Goal: Information Seeking & Learning: Understand process/instructions

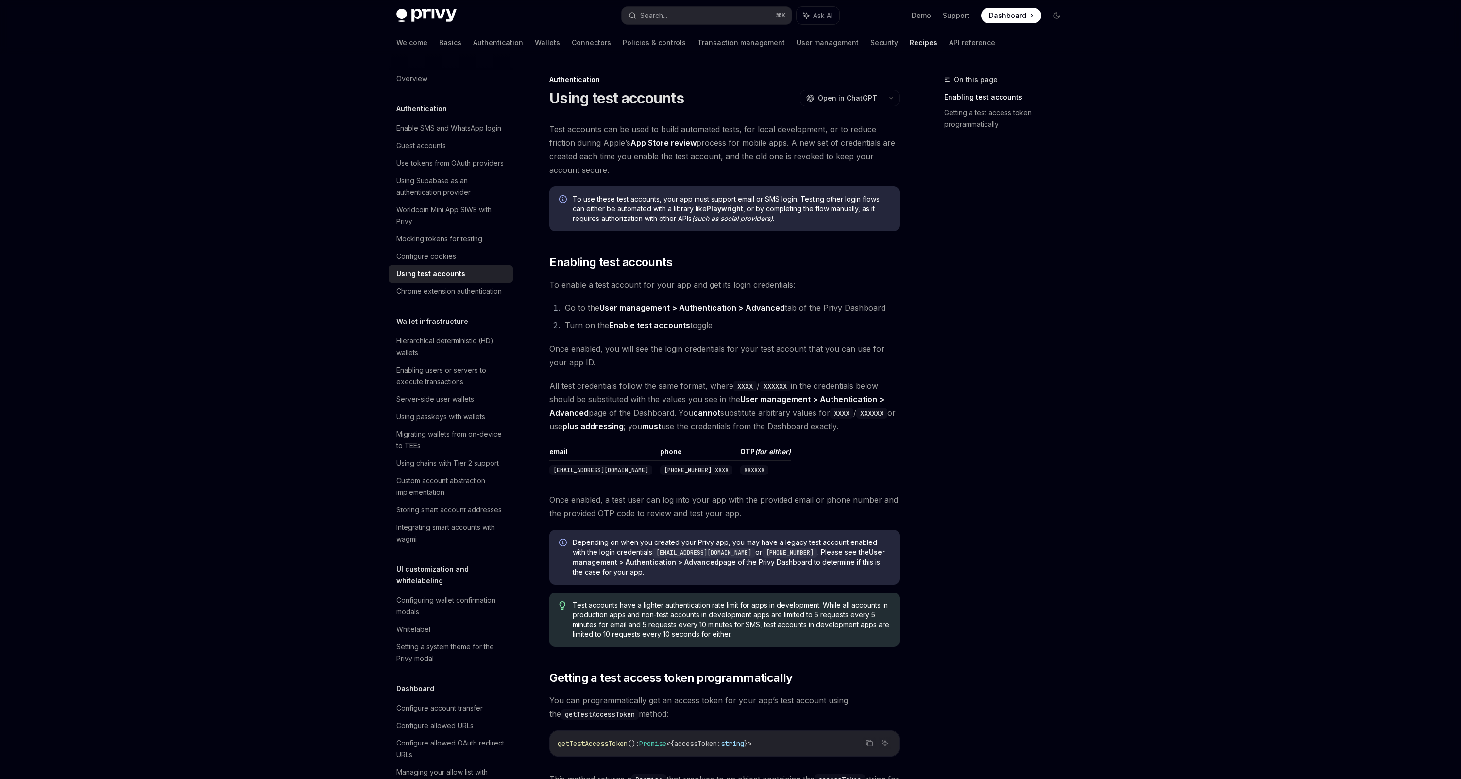
click at [692, 290] on span "To enable a test account for your app and get its login credentials:" at bounding box center [724, 285] width 350 height 14
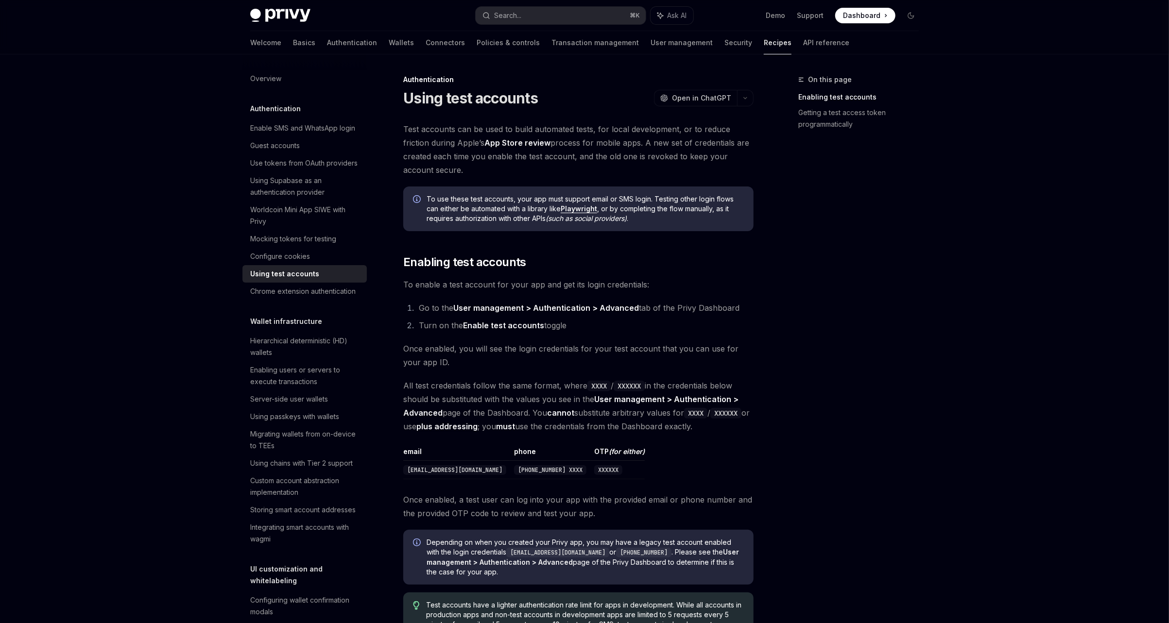
type textarea "*"
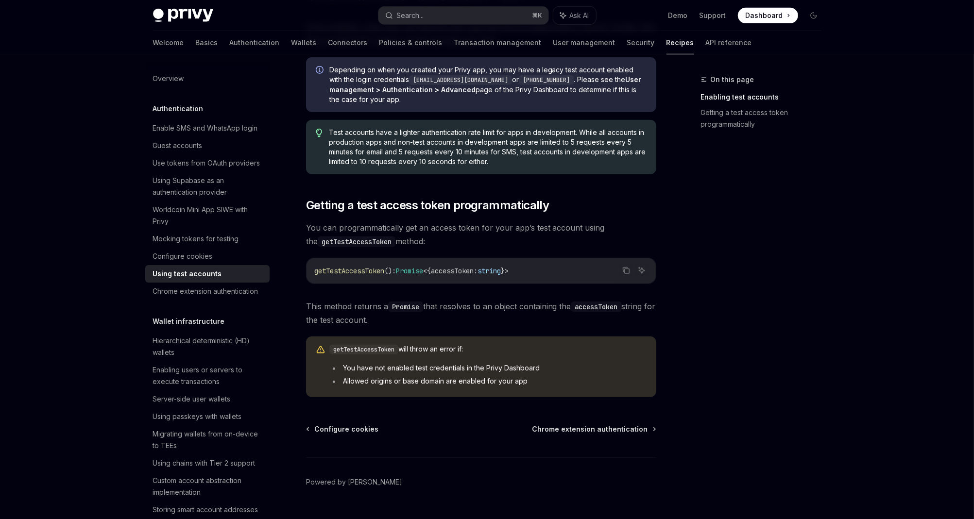
scroll to position [494, 0]
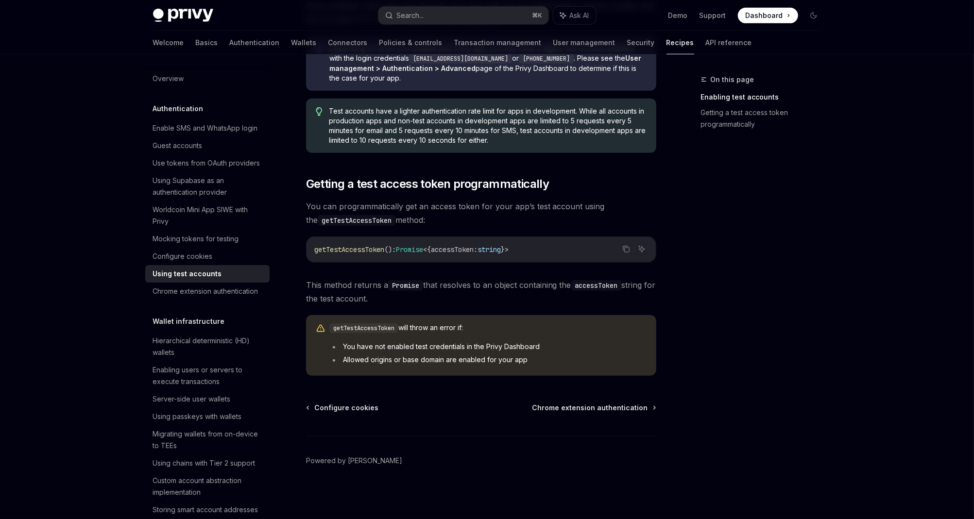
drag, startPoint x: 306, startPoint y: 174, endPoint x: 545, endPoint y: 297, distance: 268.3
click at [545, 297] on div "Test accounts can be used to build automated tests, for local development, or t…" at bounding box center [481, 2] width 350 height 748
copy div "Getting a test access token programmatically You can programmatically get an ac…"
click at [382, 255] on code "getTestAccessToken (): Promise < { accessToken : string } >" at bounding box center [481, 250] width 334 height 12
click at [382, 251] on span "getTestAccessToken" at bounding box center [349, 249] width 70 height 9
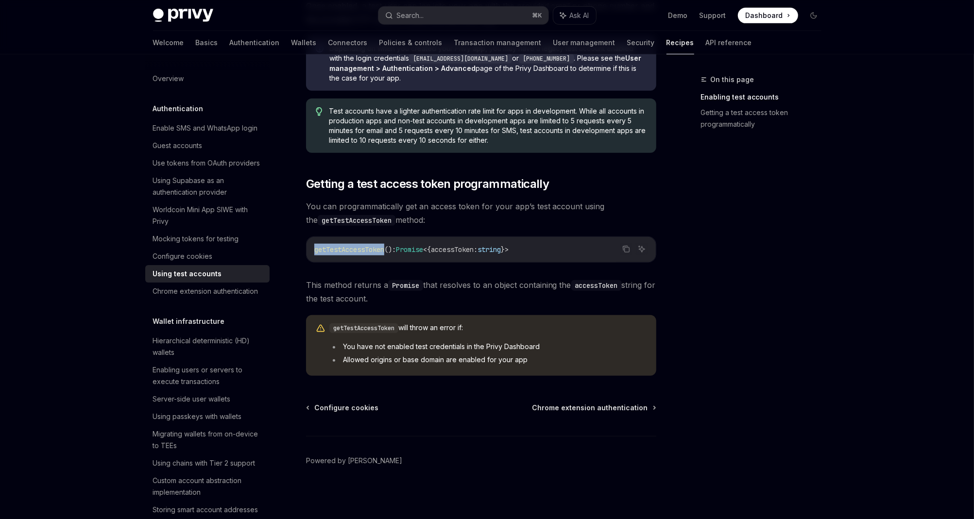
click at [382, 251] on span "getTestAccessToken" at bounding box center [349, 249] width 70 height 9
copy span "getTestAccessToken"
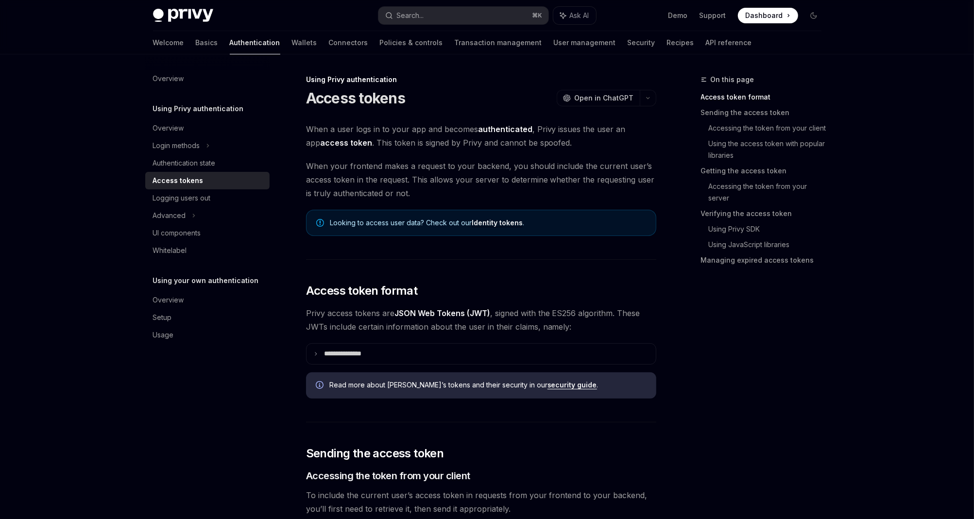
click at [469, 162] on span "When your frontend makes a request to your backend, you should include the curr…" at bounding box center [481, 179] width 350 height 41
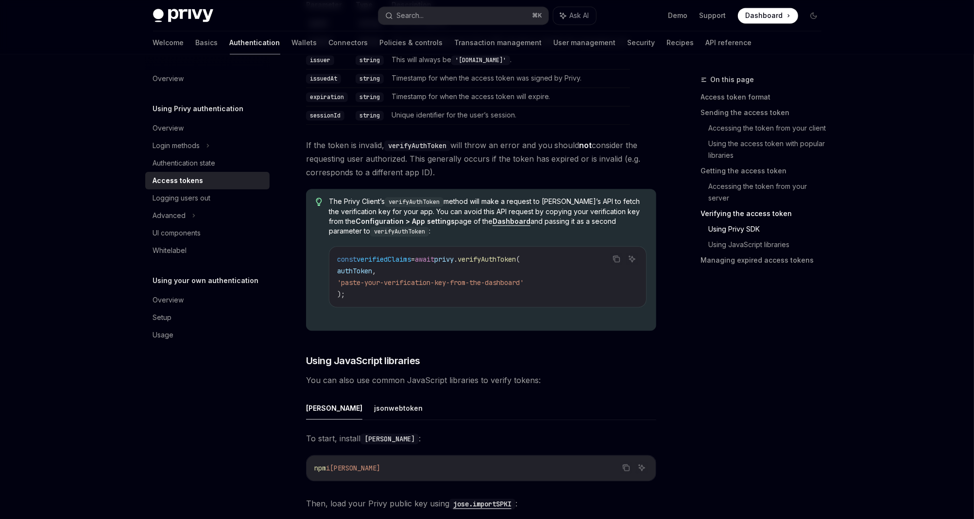
scroll to position [1901, 0]
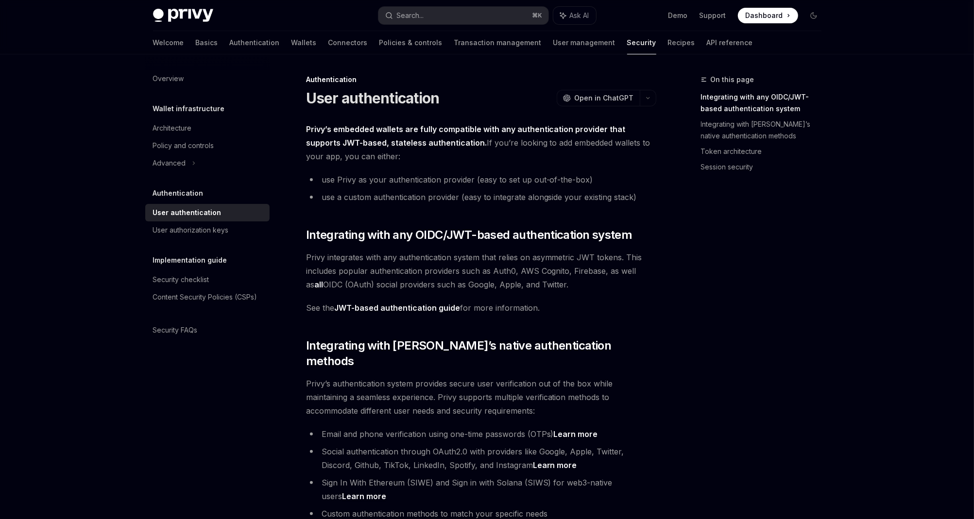
click at [503, 281] on span "Privy integrates with any authentication system that relies on asymmetric JWT t…" at bounding box center [481, 271] width 350 height 41
